Goal: Book appointment/travel/reservation

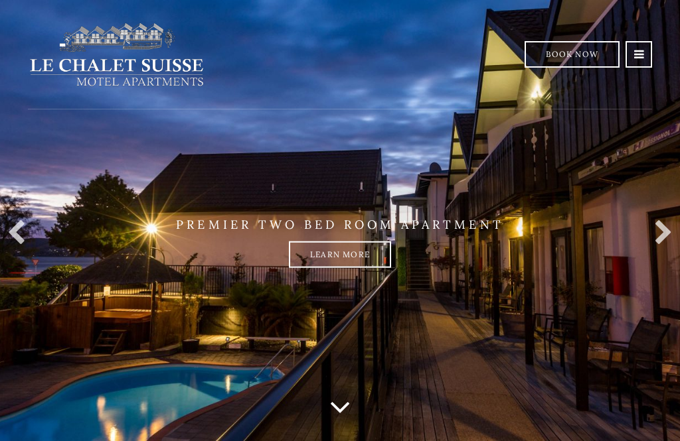
click at [645, 56] on link at bounding box center [638, 54] width 27 height 27
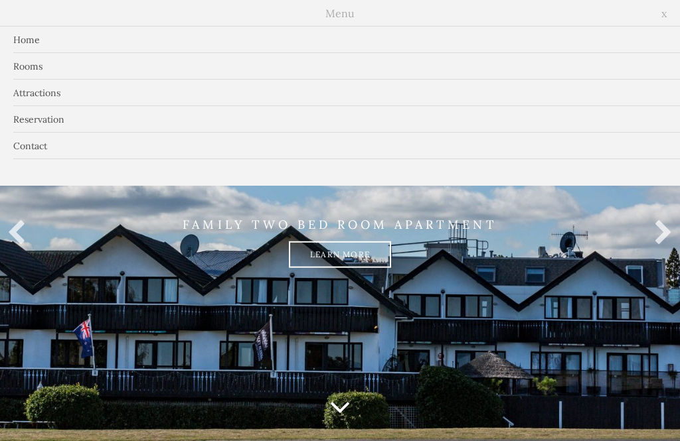
click at [41, 68] on link "Rooms" at bounding box center [340, 66] width 680 height 27
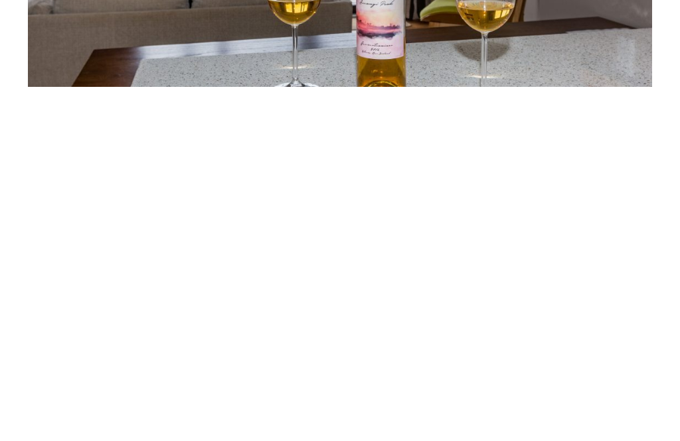
scroll to position [1550, 0]
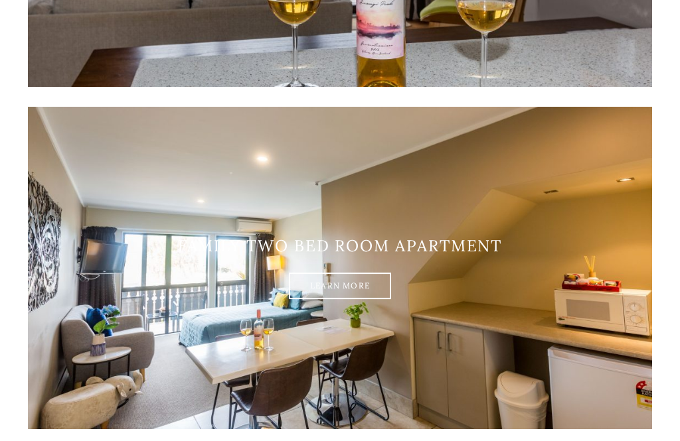
click at [344, 279] on link "Learn More" at bounding box center [340, 286] width 102 height 27
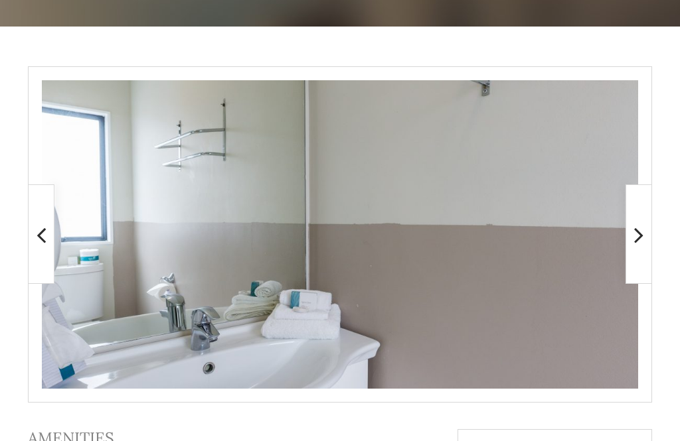
scroll to position [219, 0]
click at [641, 240] on icon at bounding box center [638, 235] width 9 height 27
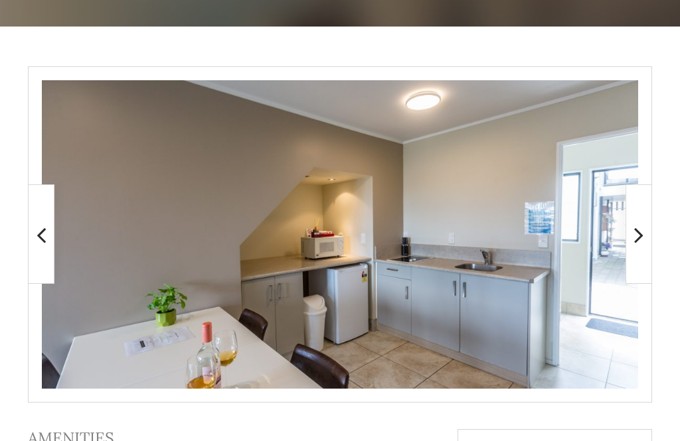
click at [637, 237] on icon at bounding box center [638, 235] width 9 height 27
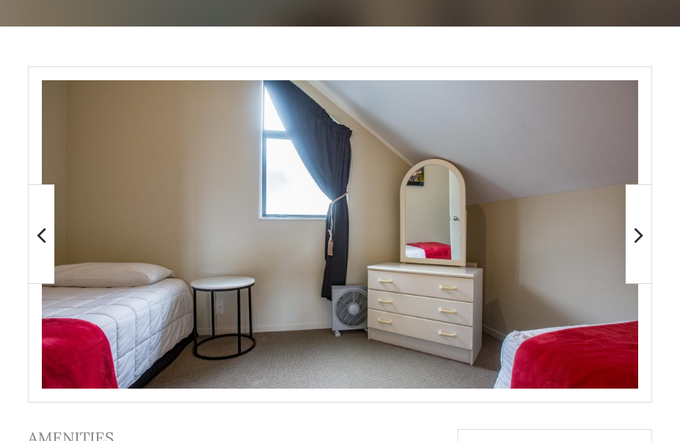
click at [639, 236] on icon at bounding box center [638, 235] width 9 height 27
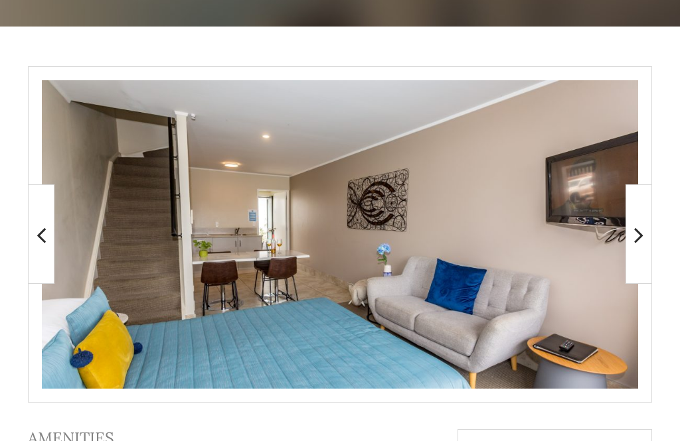
click at [643, 234] on icon at bounding box center [638, 235] width 9 height 27
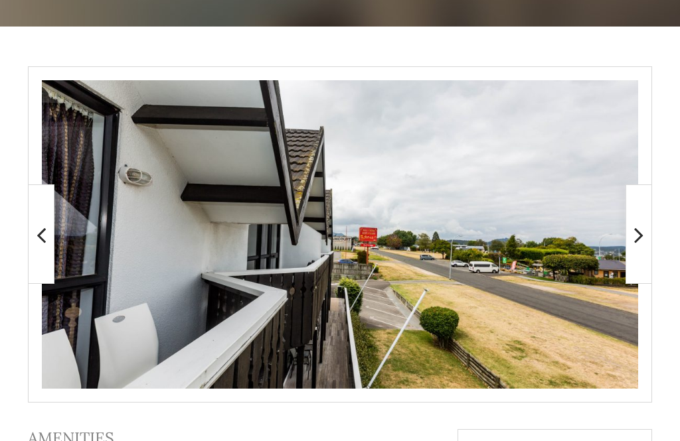
click at [637, 236] on icon at bounding box center [638, 235] width 9 height 27
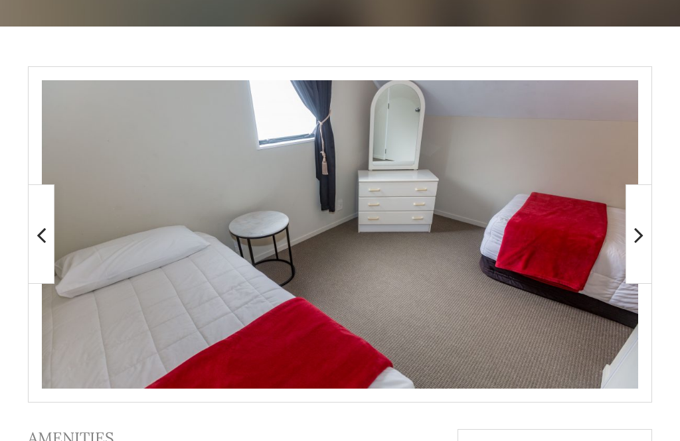
click at [641, 236] on icon at bounding box center [638, 235] width 9 height 27
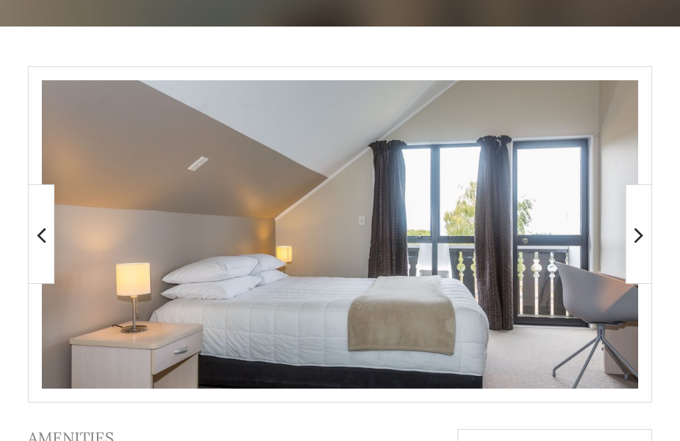
click at [640, 237] on icon at bounding box center [638, 235] width 9 height 27
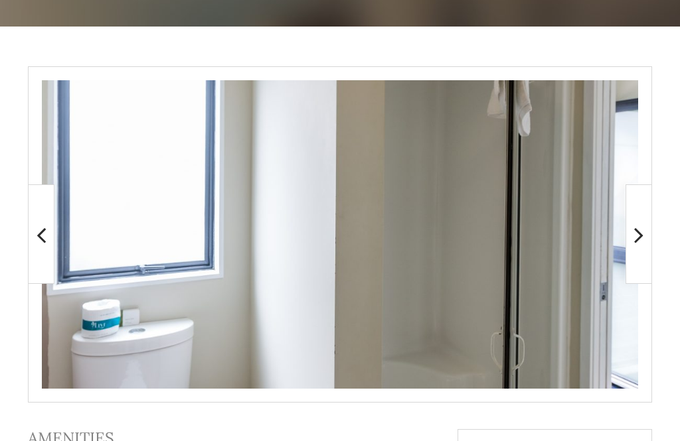
click at [636, 236] on icon at bounding box center [638, 235] width 9 height 27
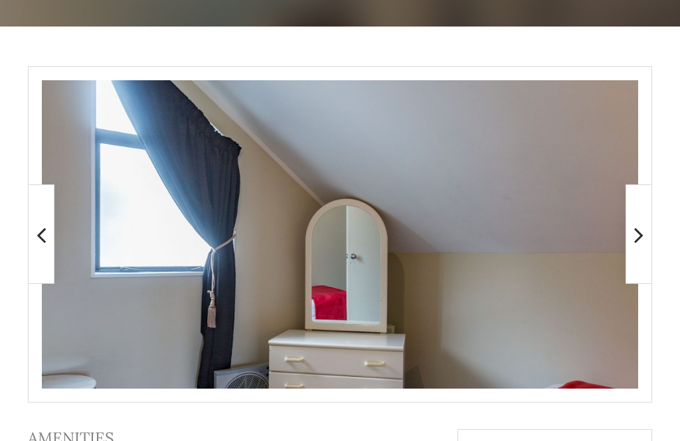
click at [637, 239] on icon at bounding box center [638, 235] width 9 height 27
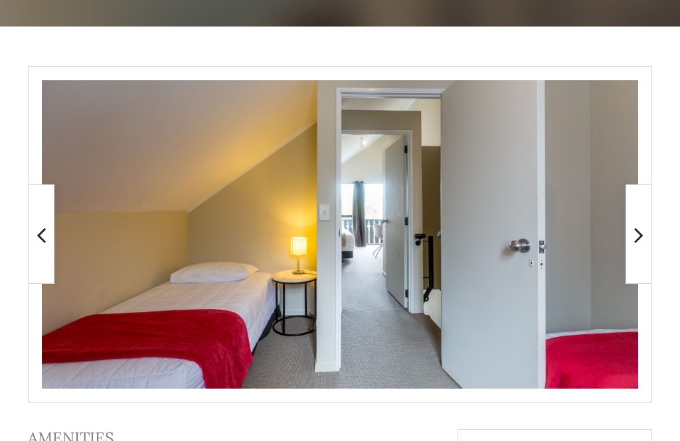
click at [645, 230] on span at bounding box center [638, 235] width 27 height 100
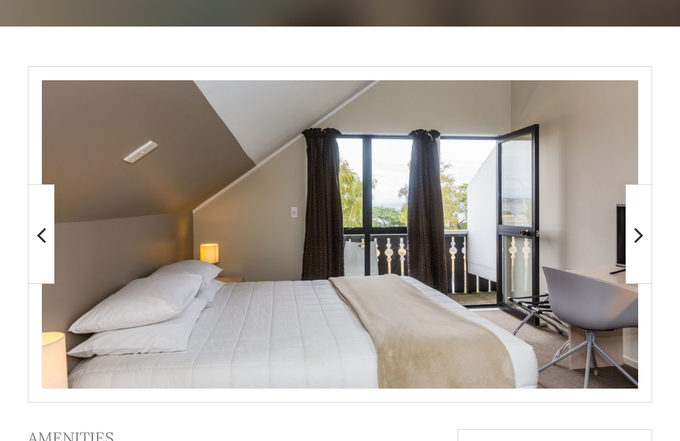
click at [634, 238] on icon at bounding box center [638, 235] width 9 height 27
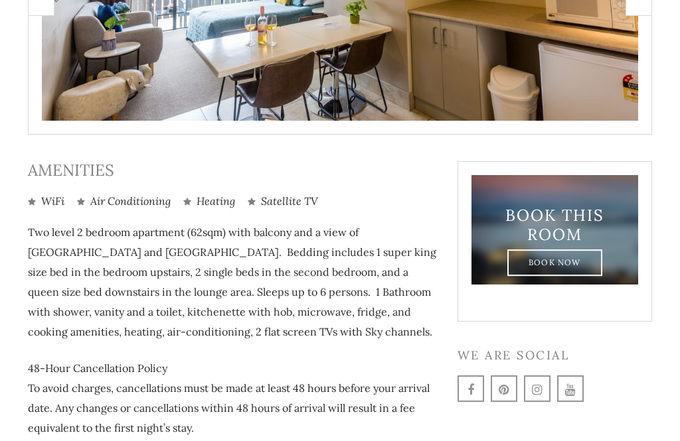
scroll to position [489, 0]
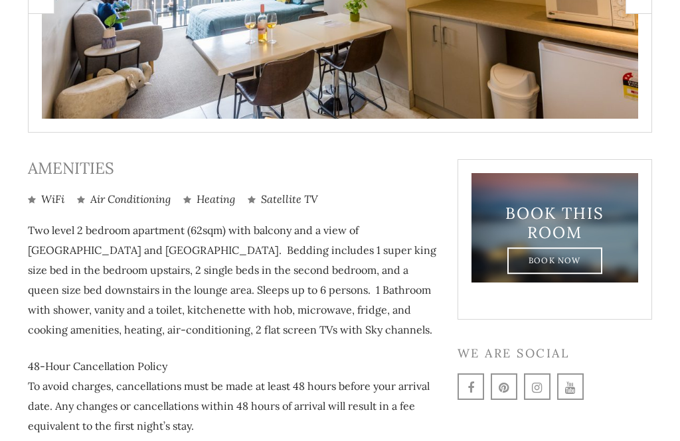
click at [564, 256] on link "Book Now" at bounding box center [554, 262] width 95 height 27
